Goal: Information Seeking & Learning: Find specific fact

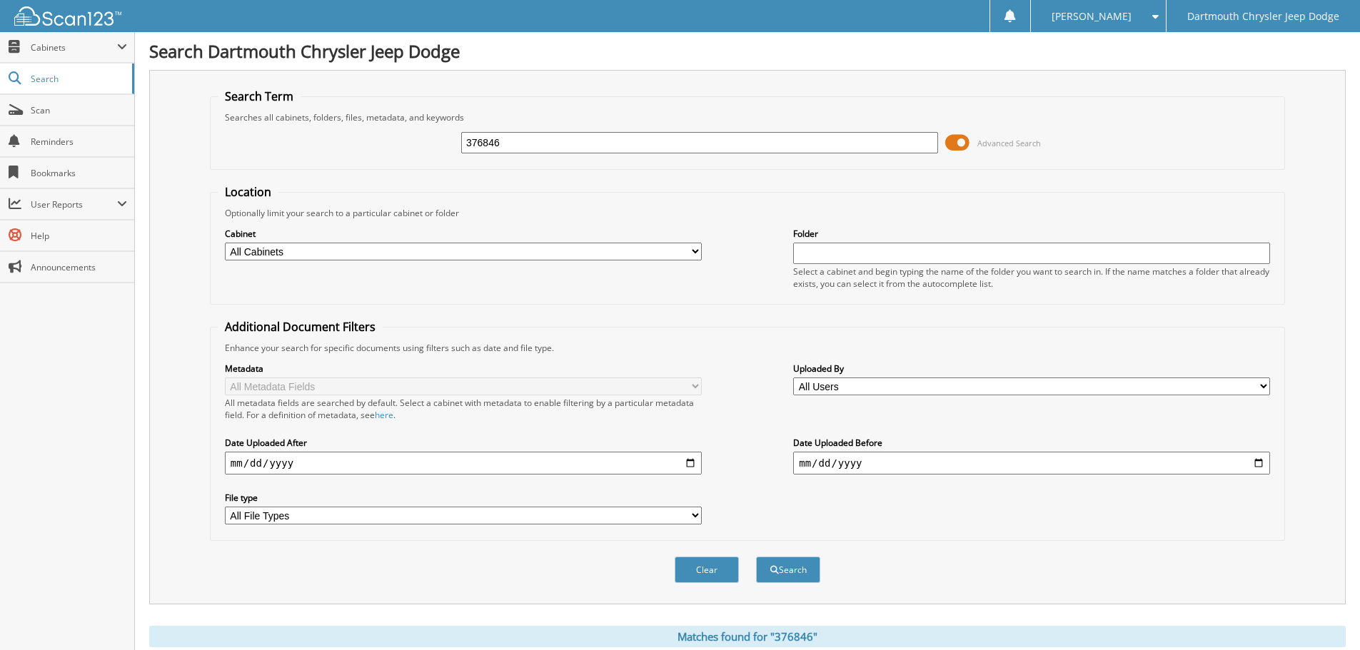
drag, startPoint x: 517, startPoint y: 138, endPoint x: 203, endPoint y: 158, distance: 314.8
click at [203, 158] on div "Search Term Searches all cabinets, folders, files, metadata, and keywords 37684…" at bounding box center [747, 337] width 1197 height 535
type input "376080"
click at [756, 557] on button "Search" at bounding box center [788, 570] width 64 height 26
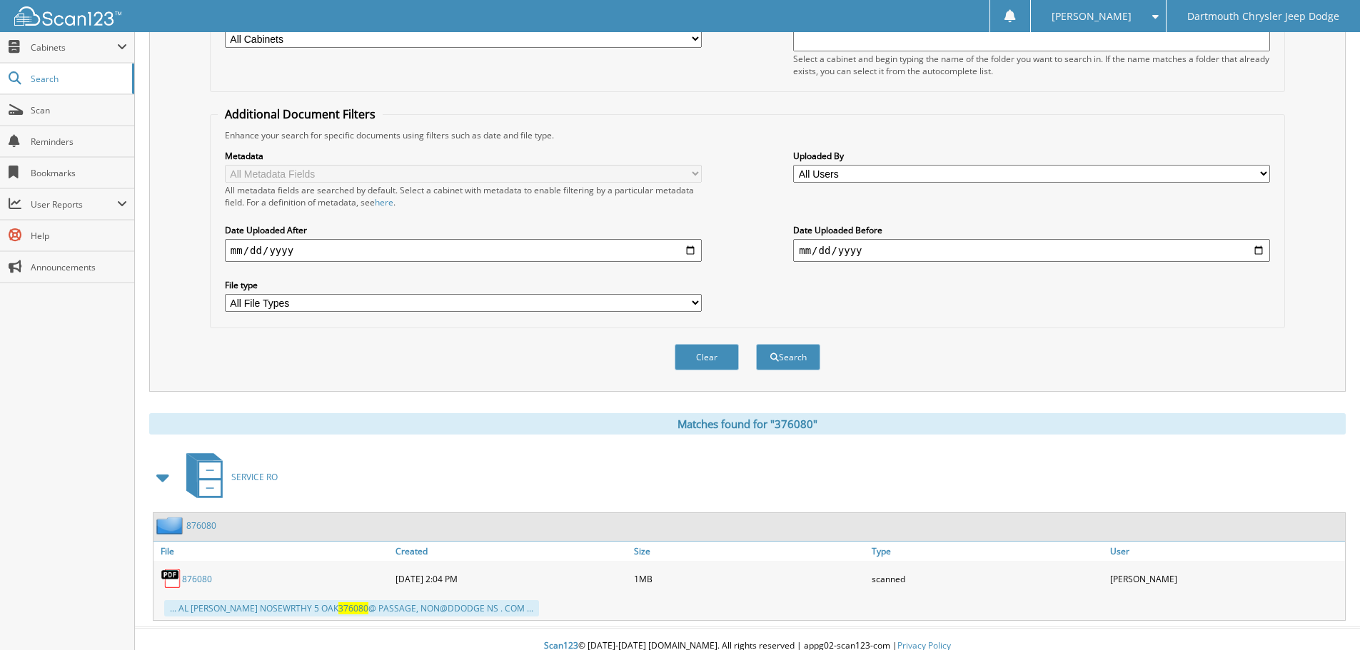
scroll to position [227, 0]
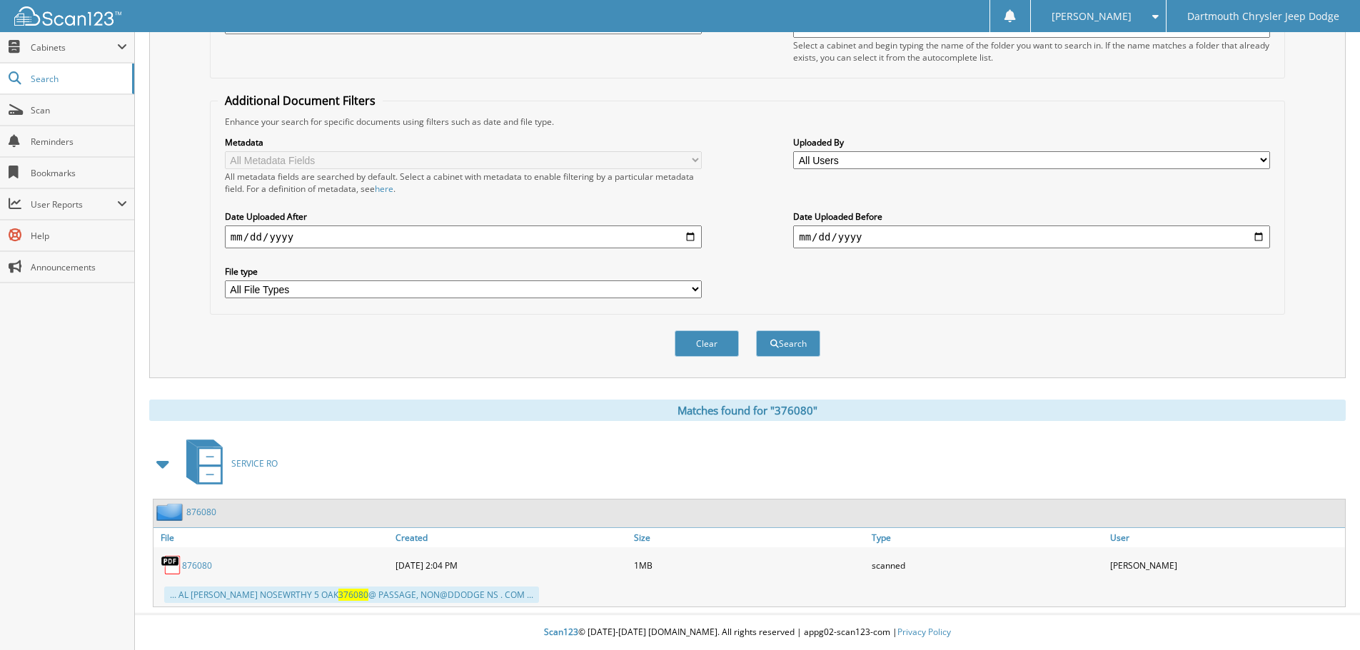
click at [207, 568] on link "876080" at bounding box center [197, 566] width 30 height 12
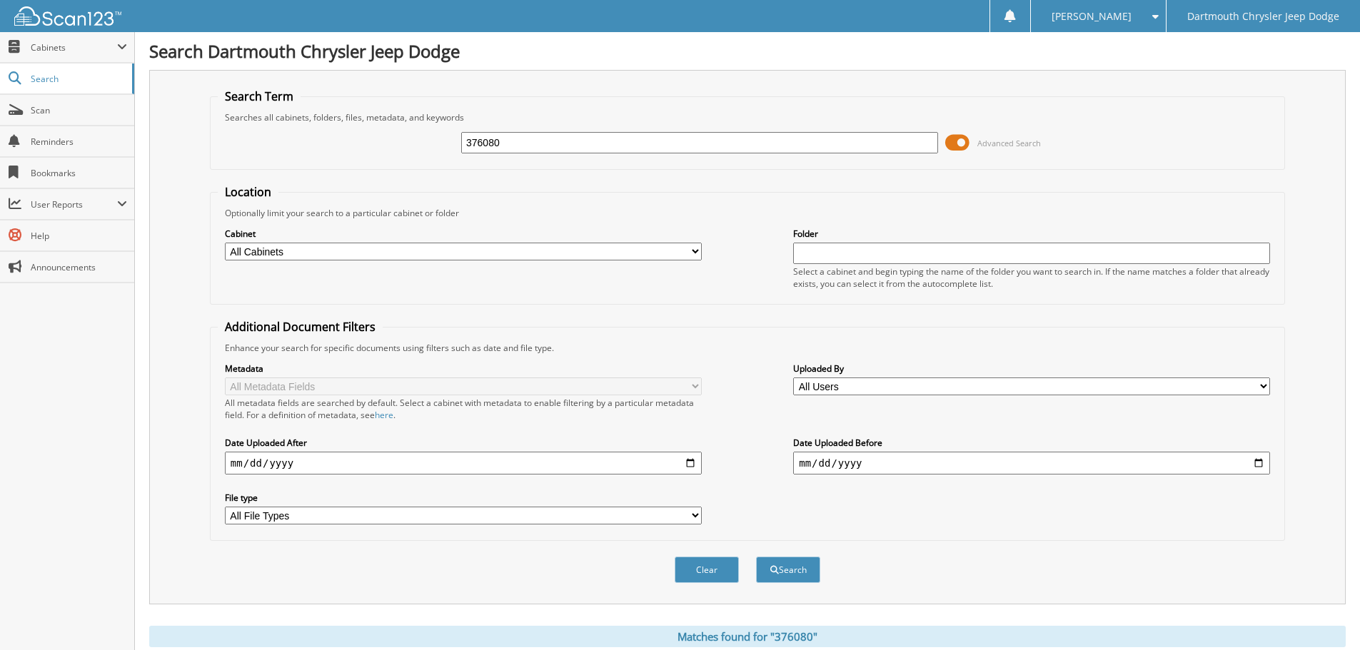
click at [501, 147] on input "376080" at bounding box center [699, 142] width 477 height 21
click at [503, 147] on input "376080" at bounding box center [699, 142] width 477 height 21
type input "376635"
click at [756, 557] on button "Search" at bounding box center [788, 570] width 64 height 26
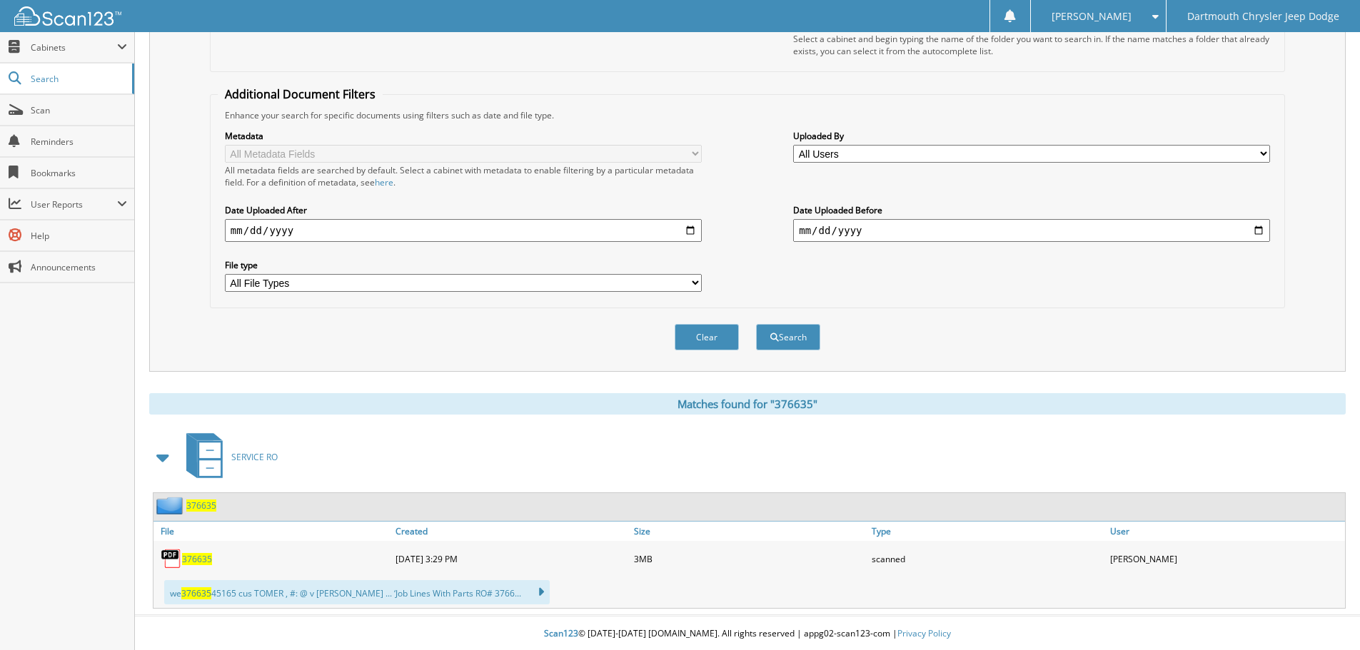
scroll to position [235, 0]
click at [206, 557] on span "376635" at bounding box center [197, 558] width 30 height 12
